Goal: Task Accomplishment & Management: Use online tool/utility

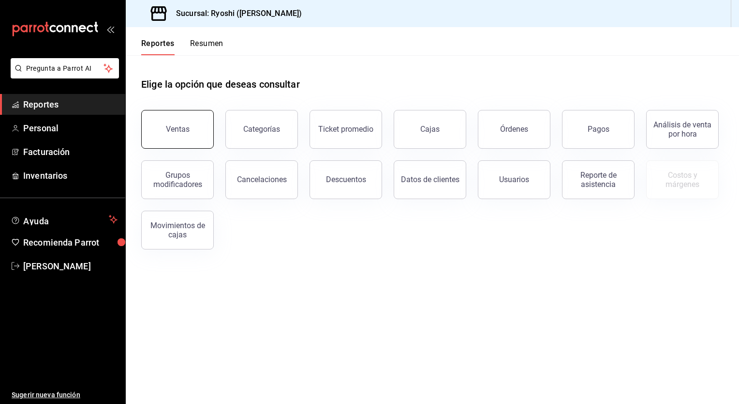
click at [179, 117] on button "Ventas" at bounding box center [177, 129] width 73 height 39
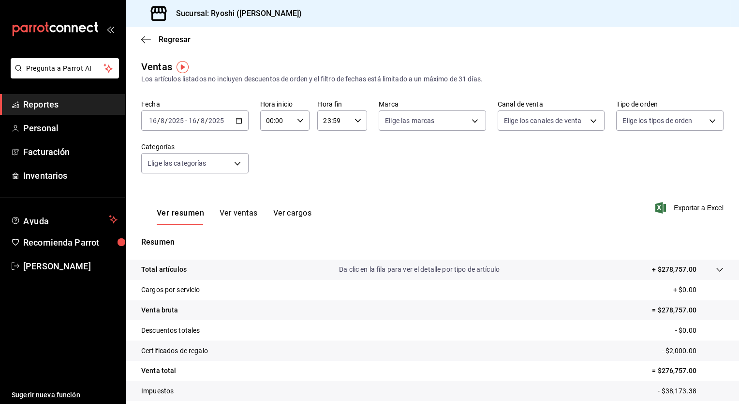
click at [239, 125] on div "[DATE] [DATE] - [DATE] [DATE]" at bounding box center [194, 120] width 107 height 20
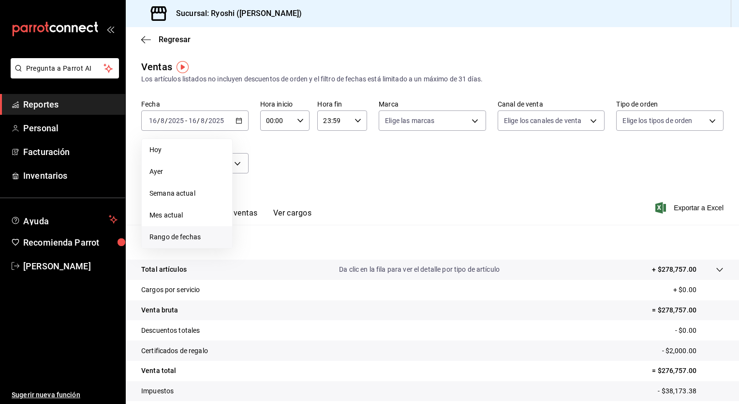
click at [200, 232] on span "Rango de fechas" at bounding box center [187, 237] width 75 height 10
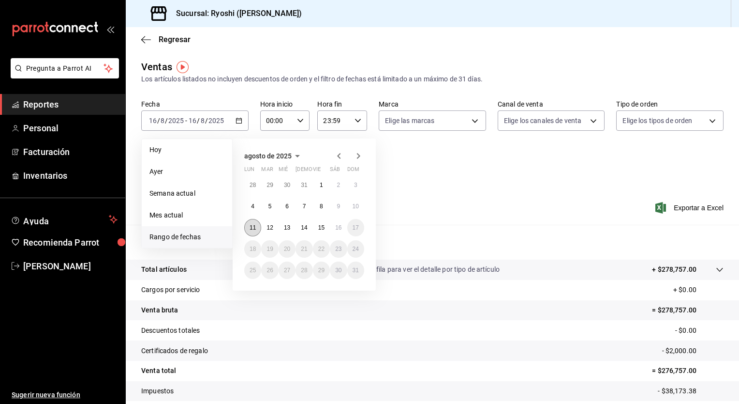
click at [254, 227] on abbr "11" at bounding box center [253, 227] width 6 height 7
click at [341, 229] on abbr "16" at bounding box center [338, 227] width 6 height 7
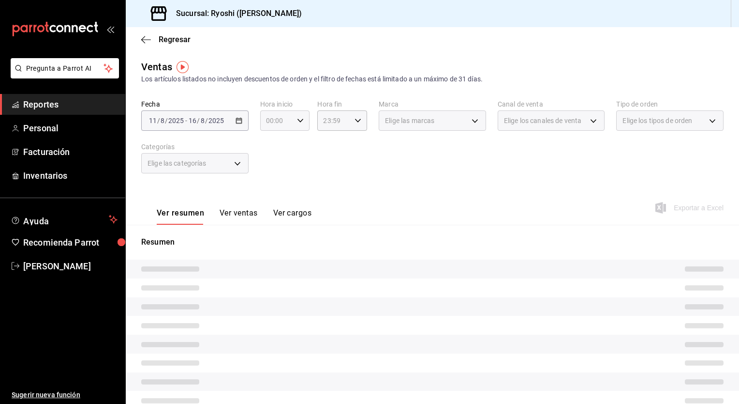
click at [300, 122] on icon "button" at bounding box center [300, 120] width 7 height 7
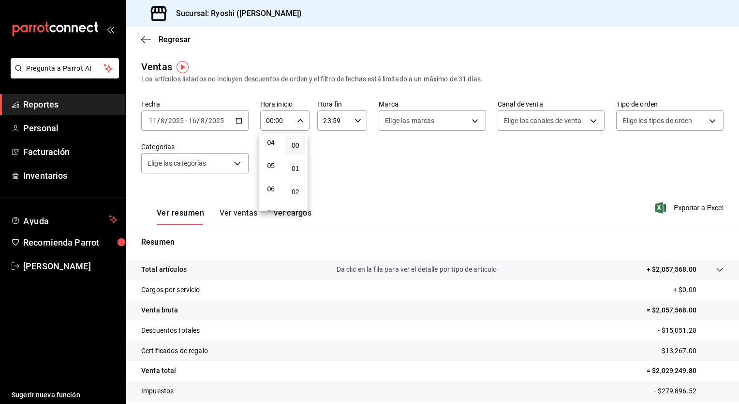
scroll to position [99, 0]
click at [276, 168] on button "05" at bounding box center [271, 162] width 21 height 19
type input "05:00"
click at [292, 148] on span "00" at bounding box center [295, 145] width 9 height 8
click at [358, 120] on div at bounding box center [369, 202] width 739 height 404
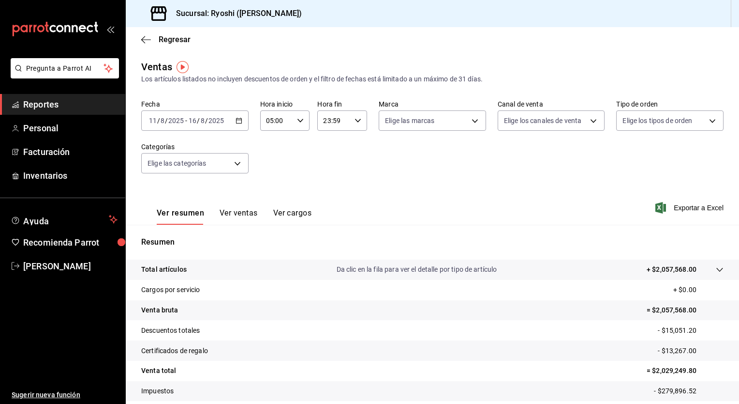
click at [358, 120] on icon "button" at bounding box center [358, 120] width 7 height 7
click at [328, 148] on span "20" at bounding box center [327, 144] width 9 height 8
click at [356, 138] on button "39" at bounding box center [352, 128] width 21 height 19
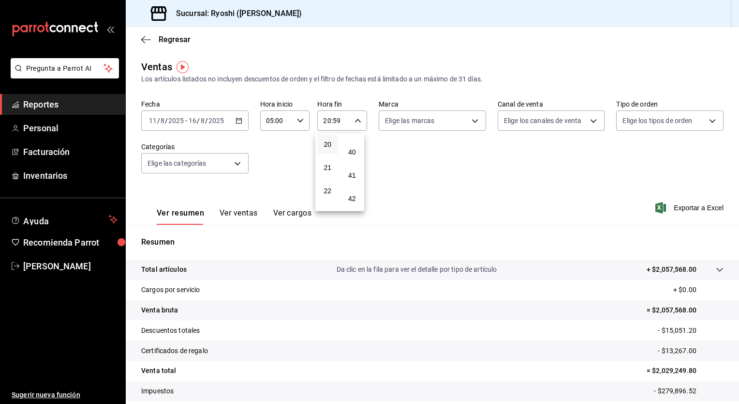
type input "20:39"
click at [247, 219] on div at bounding box center [369, 202] width 739 height 404
click at [246, 212] on button "Ver ventas" at bounding box center [239, 216] width 38 height 16
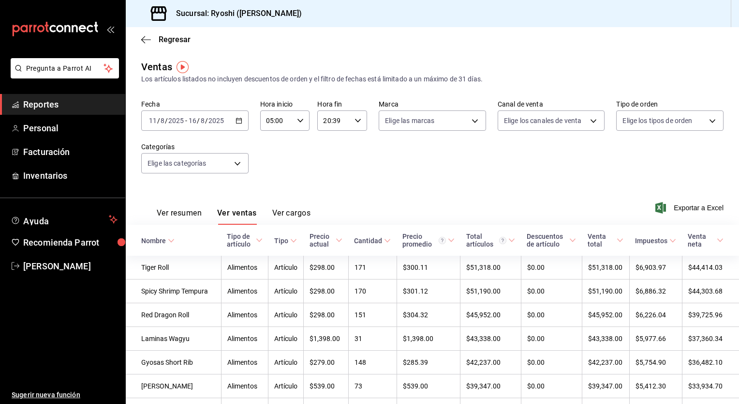
click at [185, 209] on button "Ver resumen" at bounding box center [179, 216] width 45 height 16
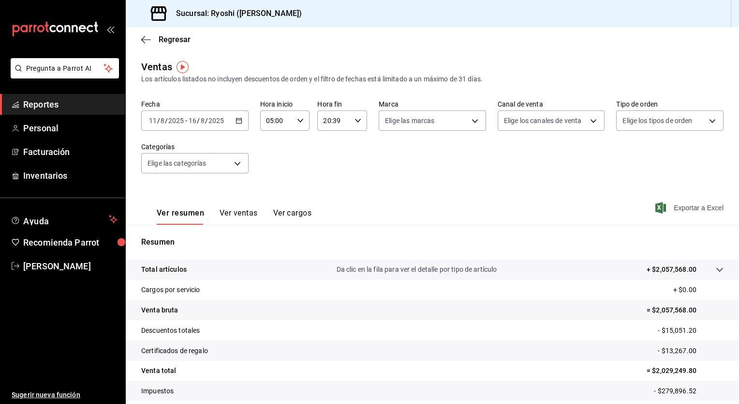
click at [683, 208] on span "Exportar a Excel" at bounding box center [691, 208] width 66 height 12
